Goal: Entertainment & Leisure: Consume media (video, audio)

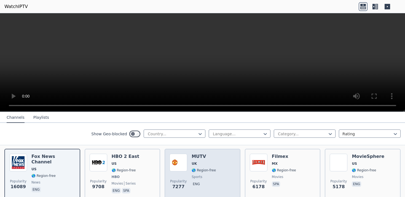
scroll to position [61, 0]
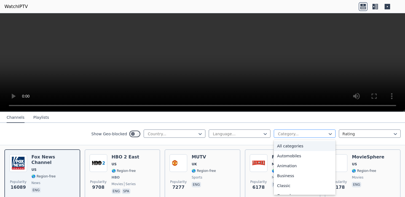
click at [290, 134] on div at bounding box center [302, 134] width 50 height 6
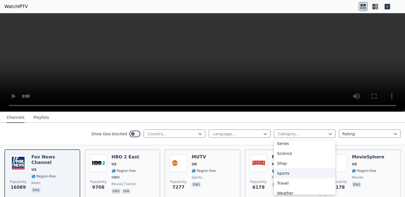
scroll to position [215, 0]
click at [291, 165] on div "Sports" at bounding box center [305, 169] width 62 height 10
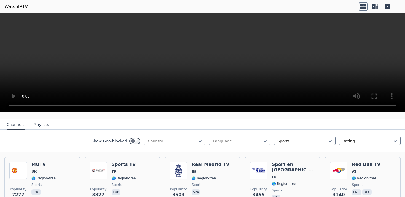
scroll to position [60, 0]
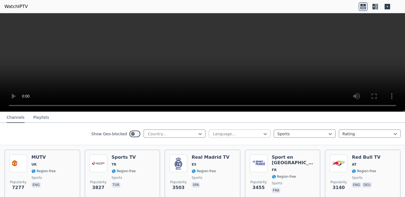
click at [261, 136] on div at bounding box center [237, 134] width 50 height 6
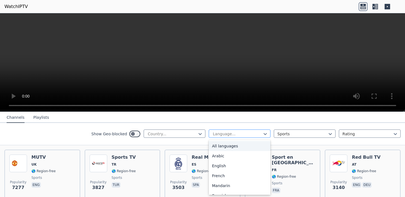
click at [261, 135] on div at bounding box center [237, 134] width 50 height 6
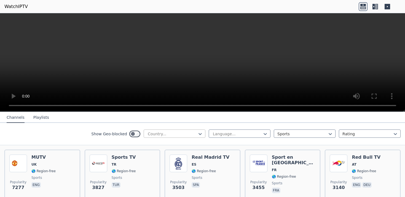
click at [197, 134] on div at bounding box center [172, 134] width 50 height 6
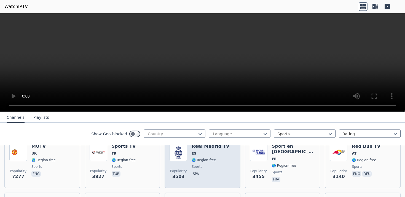
scroll to position [72, 0]
click at [218, 178] on div "Real Madrid TV ES 🌎 Region-free sports spa" at bounding box center [211, 163] width 38 height 40
